Goal: Share content: Share content

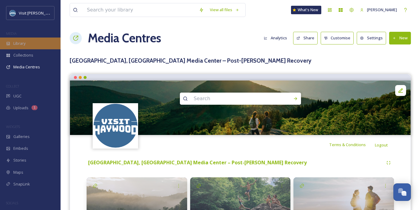
click at [28, 38] on div "Library" at bounding box center [30, 44] width 61 height 12
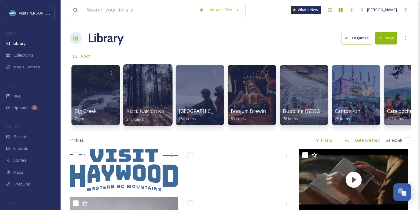
scroll to position [59, 0]
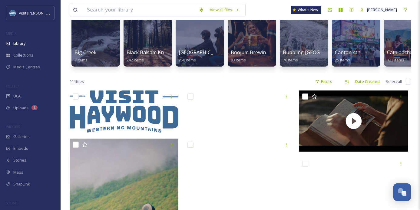
click at [33, 89] on div "COLLECT" at bounding box center [30, 86] width 61 height 8
click at [32, 95] on div "UGC" at bounding box center [30, 96] width 61 height 12
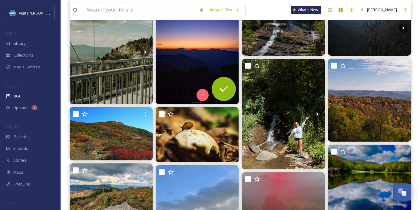
scroll to position [93, 0]
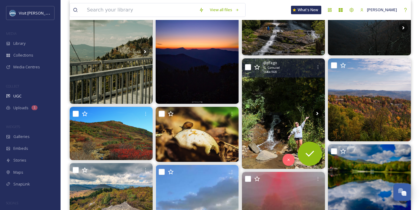
click at [317, 113] on icon at bounding box center [317, 113] width 2 height 3
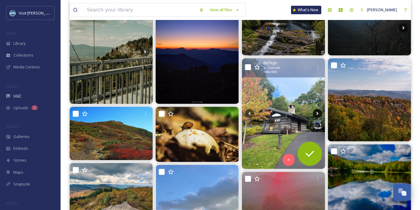
click at [316, 114] on icon at bounding box center [317, 113] width 9 height 9
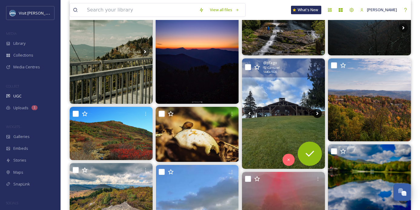
click at [316, 114] on icon at bounding box center [317, 113] width 9 height 9
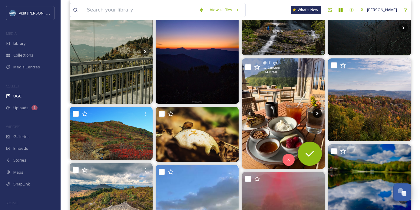
click at [316, 114] on icon at bounding box center [317, 113] width 9 height 9
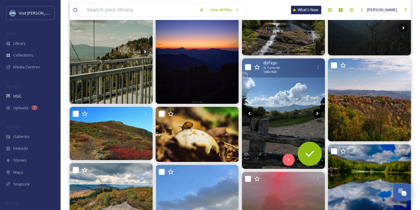
click at [316, 114] on icon at bounding box center [317, 113] width 9 height 9
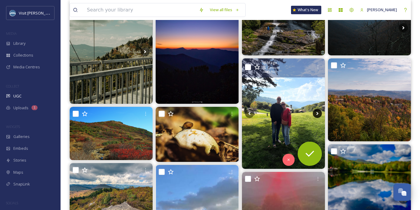
click at [316, 114] on icon at bounding box center [317, 113] width 9 height 9
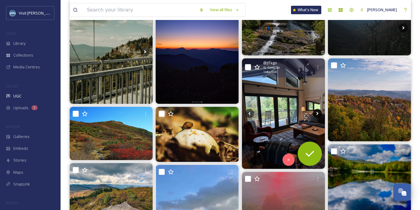
click at [316, 114] on icon at bounding box center [317, 113] width 9 height 9
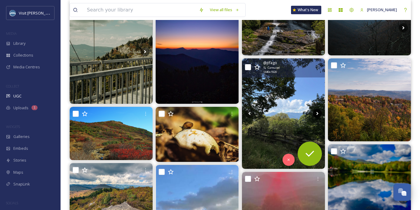
click at [316, 114] on icon at bounding box center [317, 113] width 9 height 9
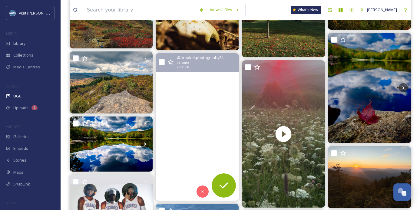
scroll to position [208, 0]
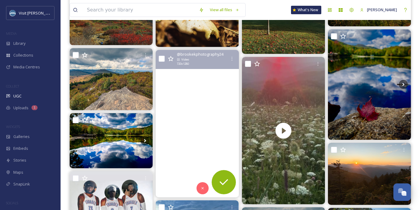
click at [207, 100] on video "Stop. Look. The beauty is here ✨\a\a#mothernaturesbeauty #blueridgemoments #blu…" at bounding box center [197, 124] width 83 height 148
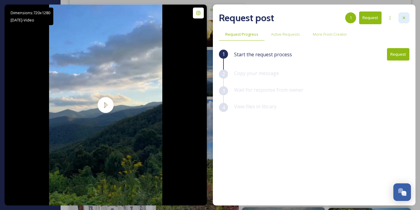
click at [402, 16] on icon at bounding box center [404, 17] width 5 height 5
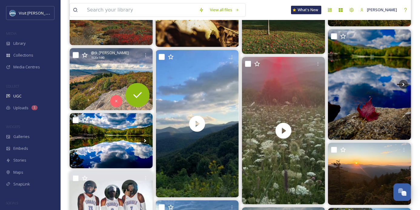
click at [109, 75] on img at bounding box center [111, 79] width 83 height 62
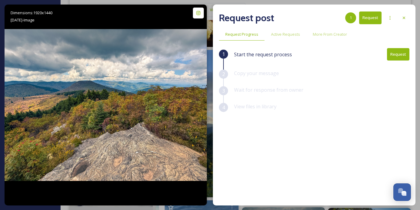
click at [396, 58] on button "Request" at bounding box center [398, 54] width 22 height 12
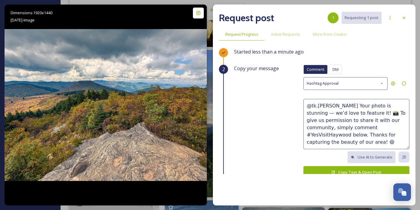
click at [366, 172] on button "Copy Text & Open Post" at bounding box center [357, 172] width 106 height 12
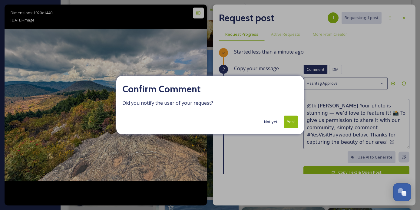
click at [293, 122] on button "Yes!" at bounding box center [291, 122] width 14 height 12
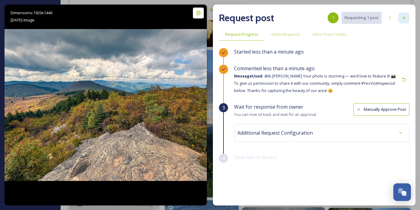
click at [402, 20] on div at bounding box center [404, 17] width 11 height 11
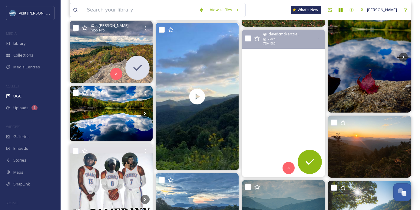
scroll to position [231, 0]
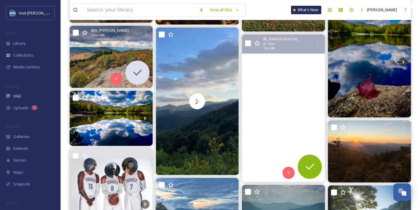
click at [286, 71] on video "“Sunsets are so beautiful that they almost seem as if we were looking through t…" at bounding box center [283, 109] width 83 height 148
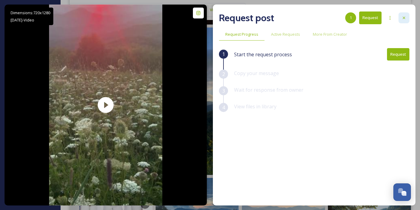
click at [407, 16] on div at bounding box center [404, 17] width 11 height 11
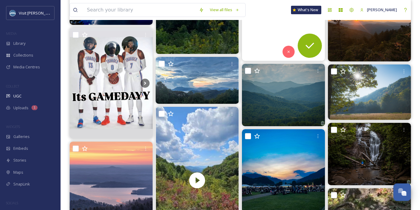
scroll to position [356, 0]
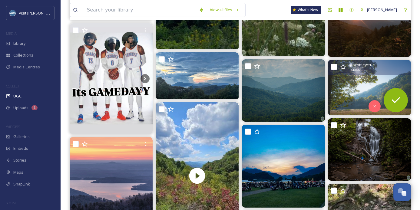
click at [372, 92] on img at bounding box center [369, 87] width 83 height 55
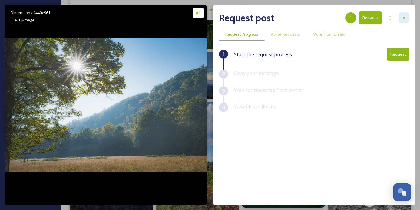
click at [399, 20] on div at bounding box center [404, 17] width 11 height 11
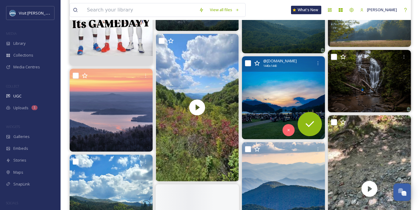
scroll to position [426, 0]
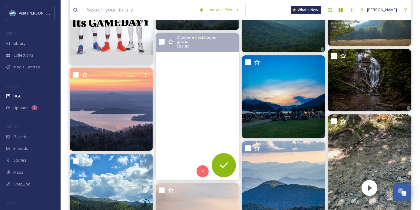
click at [211, 71] on video "Dreaming of last week⛲️🌄🌻🍂☘️🍁🦔🦌🐼... The #northcarolina #mountains are OPEN for …" at bounding box center [197, 107] width 83 height 148
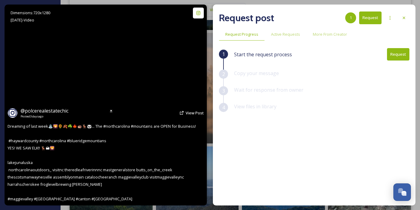
click at [95, 73] on video "Dreaming of last week⛲️🌄🌻🍂☘️🍁🦔🦌🐼... The #northcarolina #mountains are OPEN for …" at bounding box center [105, 105] width 113 height 201
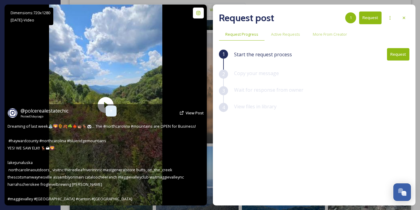
click at [112, 111] on icon at bounding box center [111, 111] width 2 height 2
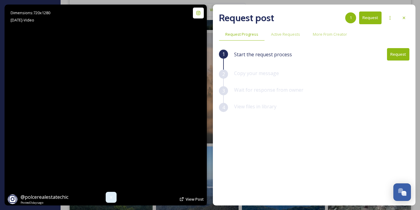
click at [104, 105] on video "Dreaming of last week⛲️🌄🌻🍂☘️🍁🦔🦌🐼... The #northcarolina #mountains are OPEN for …" at bounding box center [105, 105] width 113 height 201
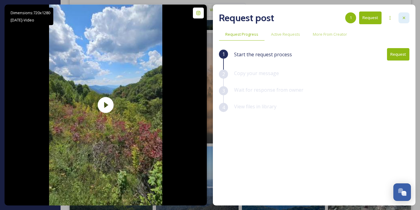
click at [403, 18] on icon at bounding box center [404, 18] width 2 height 2
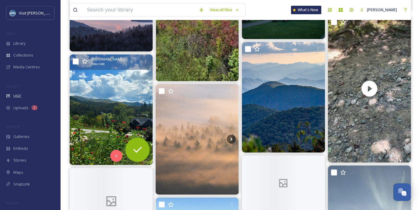
scroll to position [526, 0]
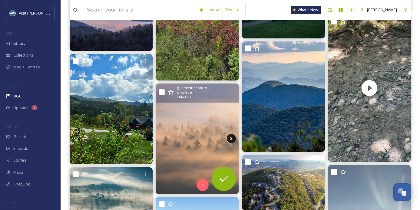
click at [231, 139] on icon at bounding box center [231, 138] width 9 height 9
click at [203, 140] on img at bounding box center [197, 139] width 83 height 111
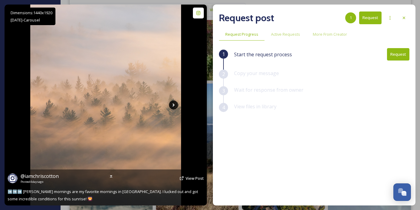
click at [174, 104] on icon at bounding box center [174, 105] width 2 height 3
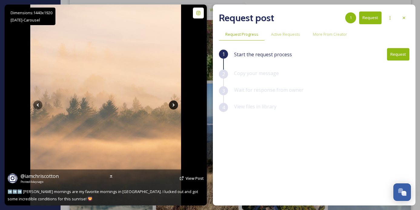
click at [172, 106] on icon at bounding box center [173, 105] width 9 height 9
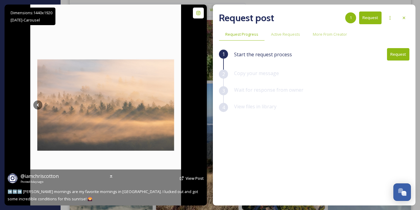
click at [172, 106] on icon at bounding box center [173, 105] width 9 height 9
click at [40, 101] on icon at bounding box center [37, 105] width 9 height 9
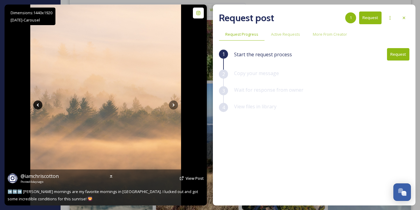
click at [40, 103] on icon at bounding box center [37, 105] width 9 height 9
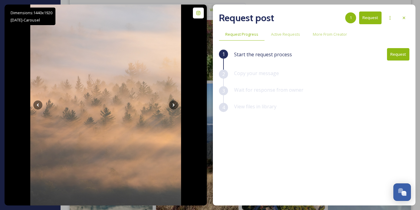
click at [404, 55] on button "Request" at bounding box center [398, 54] width 22 height 12
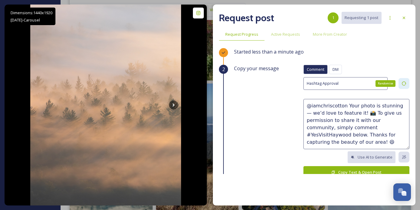
click at [403, 84] on icon at bounding box center [404, 83] width 5 height 5
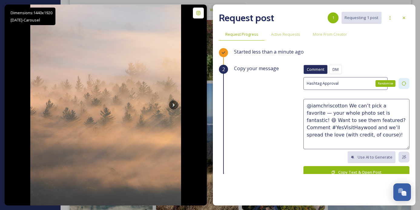
click at [403, 84] on icon at bounding box center [404, 83] width 5 height 5
type textarea "@iamchriscotton Your photo is stunning — we’d love to feature it! 📸 To give us …"
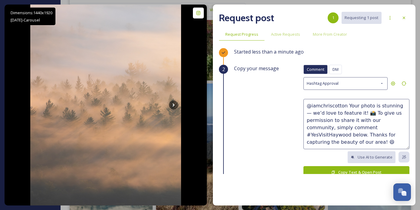
click at [364, 172] on button "Copy Text & Open Post" at bounding box center [357, 172] width 106 height 12
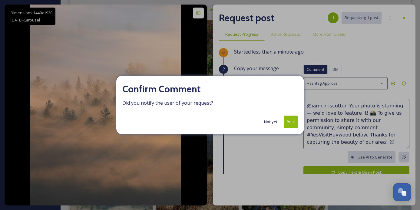
click at [291, 118] on button "Yes!" at bounding box center [291, 122] width 14 height 12
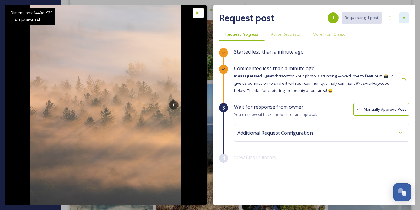
click at [403, 20] on div at bounding box center [404, 17] width 11 height 11
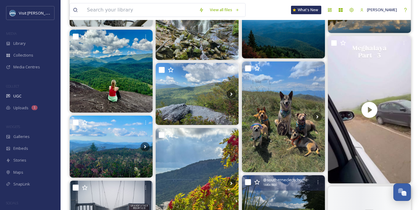
scroll to position [1580, 0]
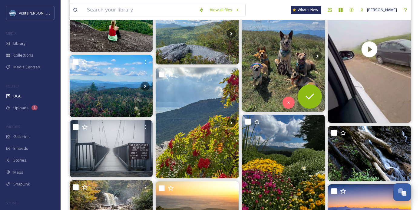
click at [287, 83] on img at bounding box center [283, 56] width 83 height 111
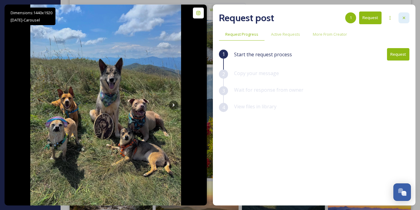
click at [404, 19] on icon at bounding box center [404, 17] width 5 height 5
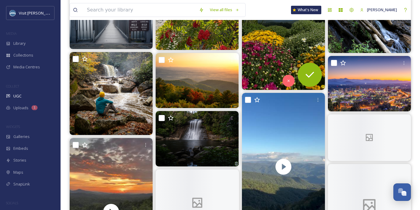
scroll to position [1709, 0]
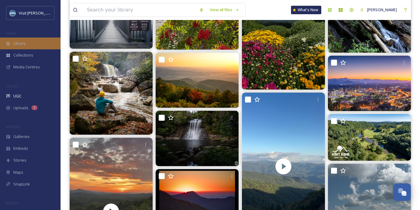
click at [30, 48] on div "Library" at bounding box center [30, 44] width 61 height 12
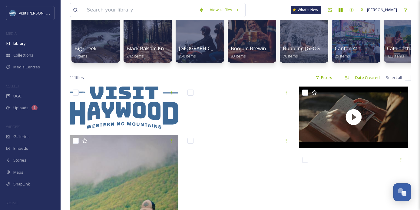
scroll to position [126, 0]
